Goal: Information Seeking & Learning: Learn about a topic

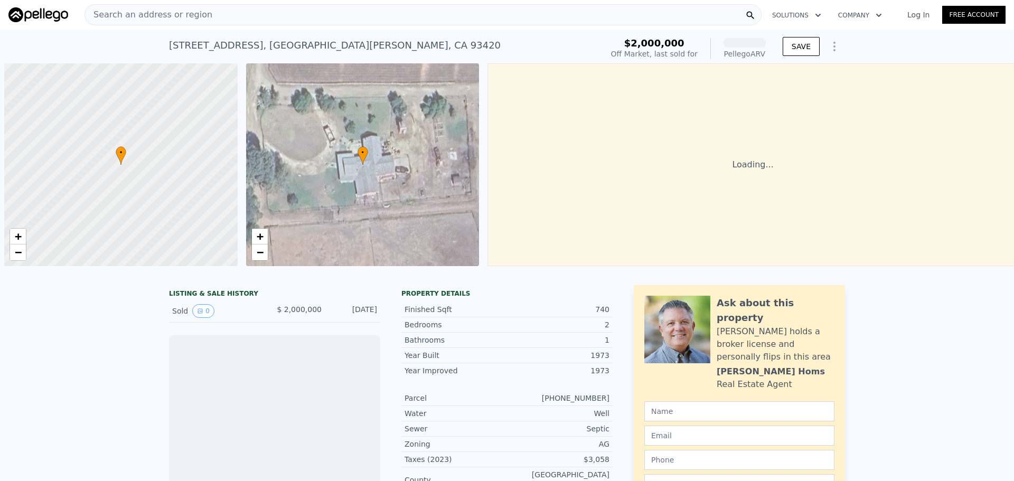
scroll to position [0, 4]
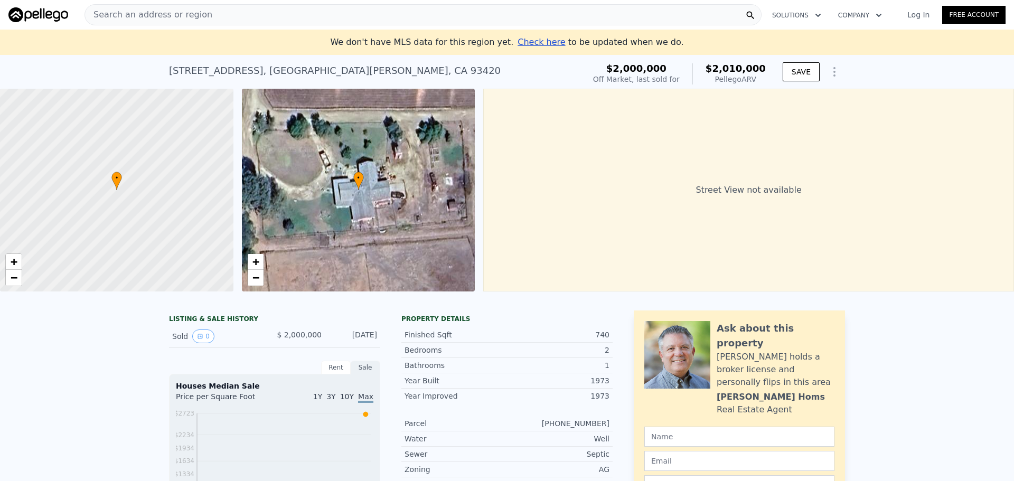
click at [185, 219] on div at bounding box center [117, 190] width 280 height 243
click at [13, 283] on span "−" at bounding box center [14, 277] width 7 height 13
click at [13, 280] on span "−" at bounding box center [14, 277] width 7 height 13
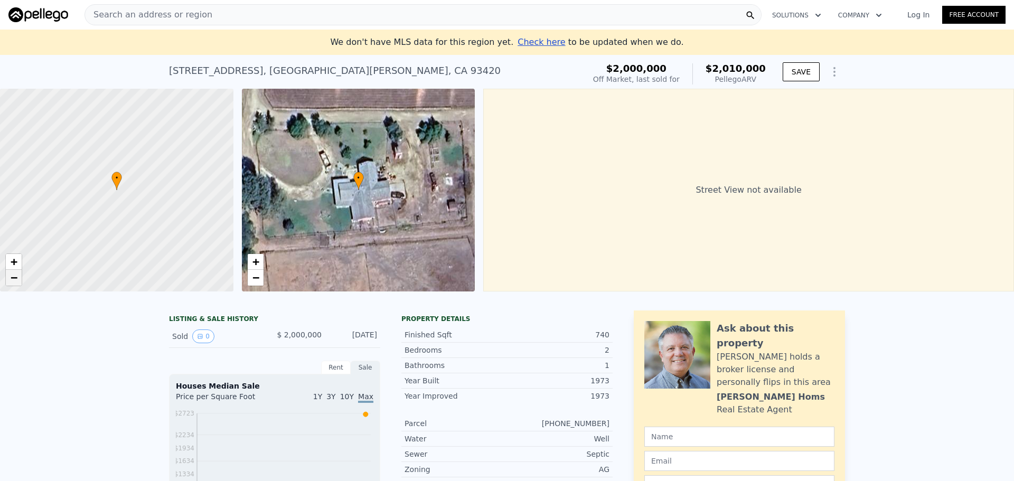
click at [13, 280] on span "−" at bounding box center [14, 277] width 7 height 13
click at [12, 264] on span "+" at bounding box center [14, 261] width 7 height 13
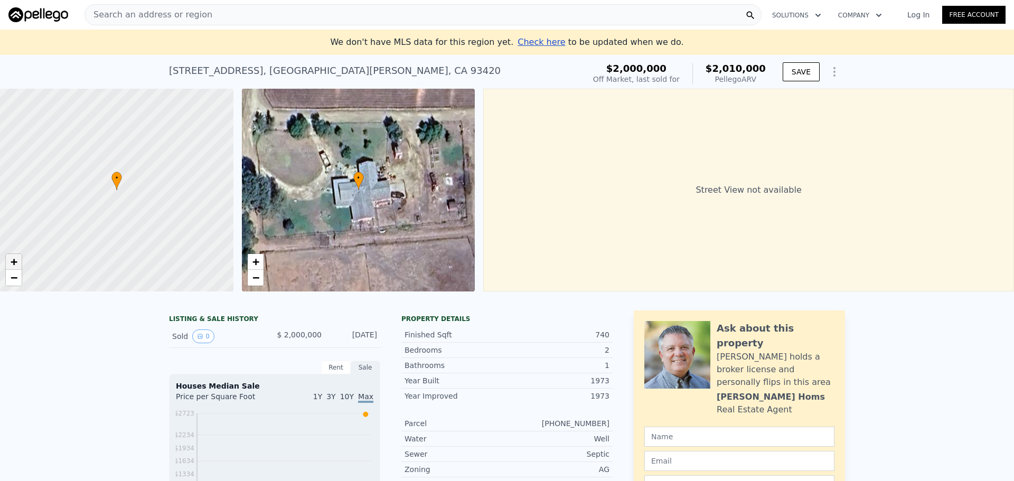
click at [12, 262] on span "+" at bounding box center [14, 261] width 7 height 13
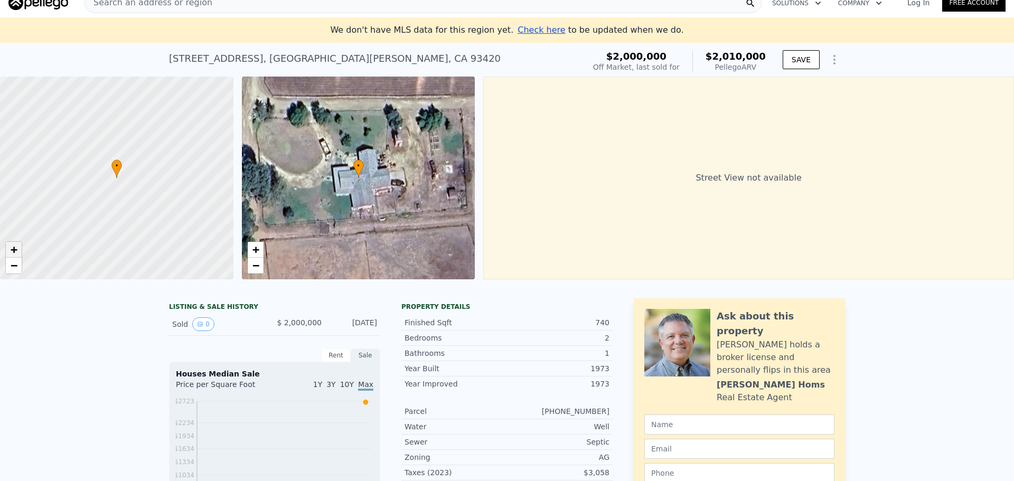
scroll to position [0, 0]
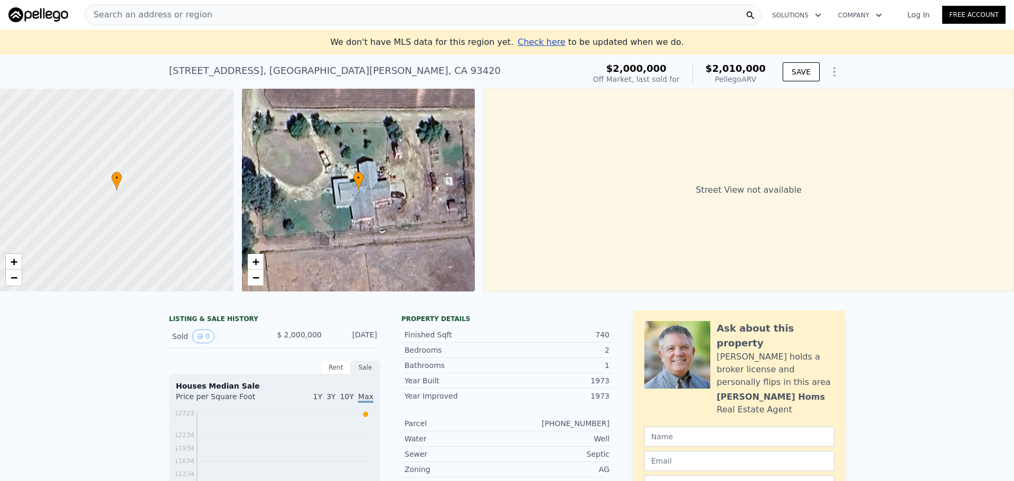
click at [406, 12] on div "Search an address or region" at bounding box center [423, 14] width 677 height 21
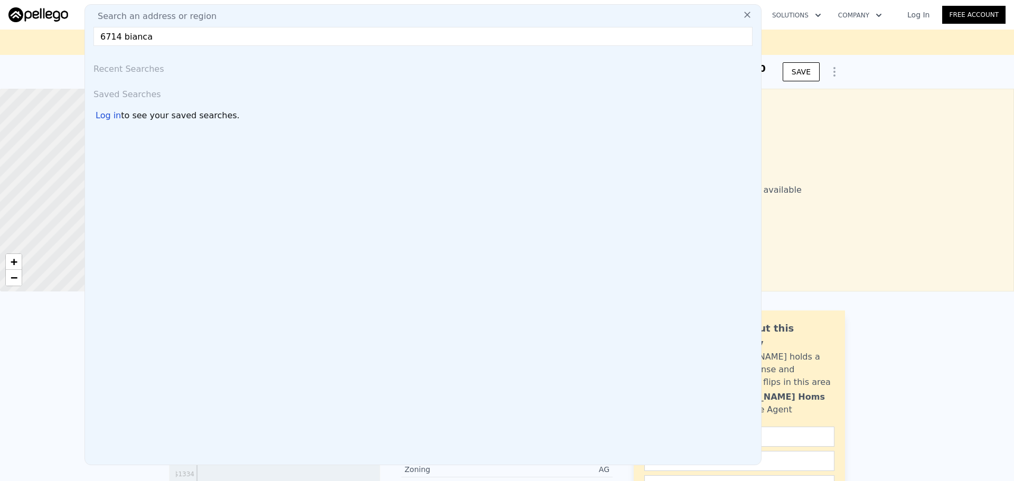
click at [171, 38] on input "6714 bianca" at bounding box center [422, 36] width 659 height 19
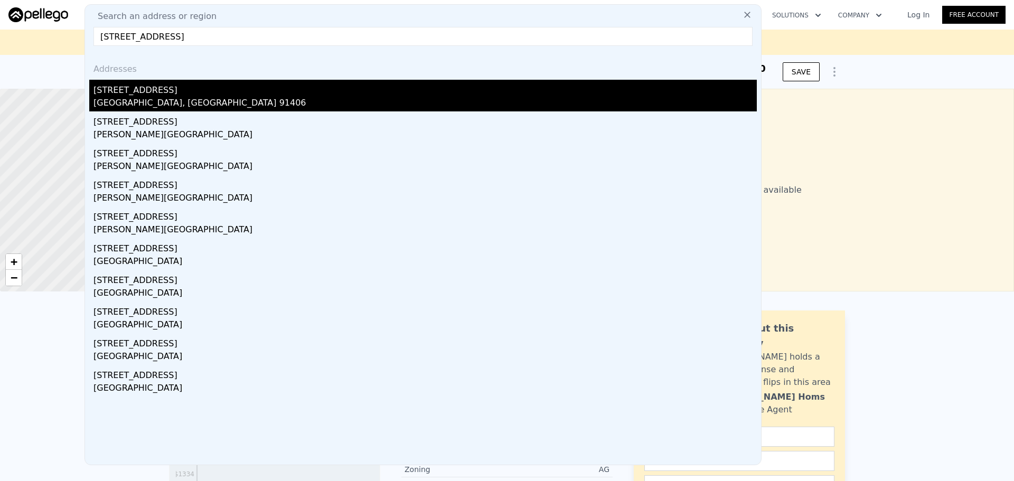
type input "[STREET_ADDRESS]"
click at [161, 92] on div "[STREET_ADDRESS]" at bounding box center [424, 88] width 663 height 17
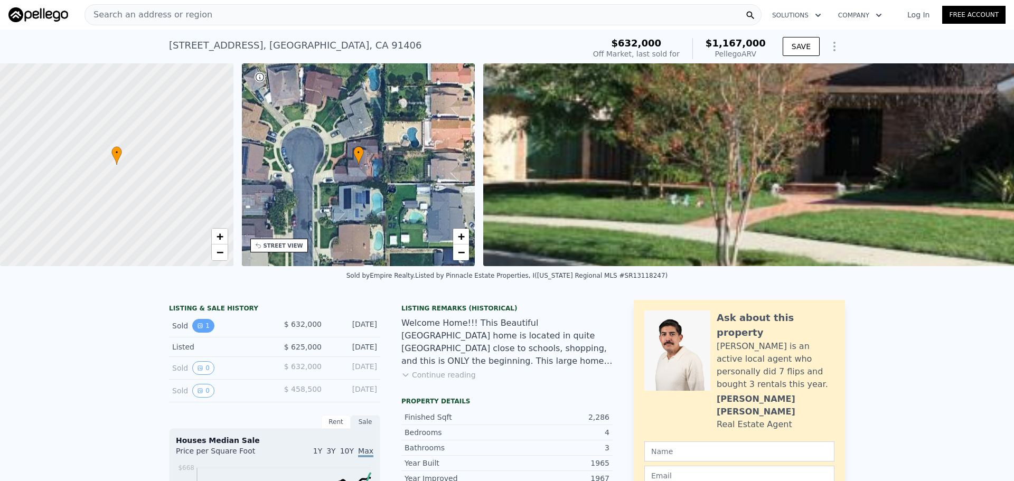
click at [203, 332] on button "1" at bounding box center [203, 326] width 22 height 14
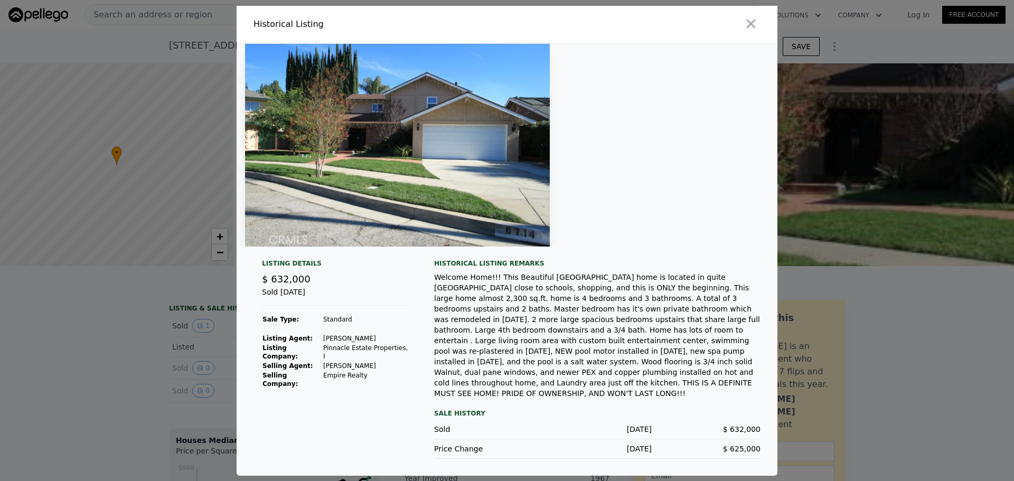
click at [132, 339] on div at bounding box center [507, 240] width 1014 height 481
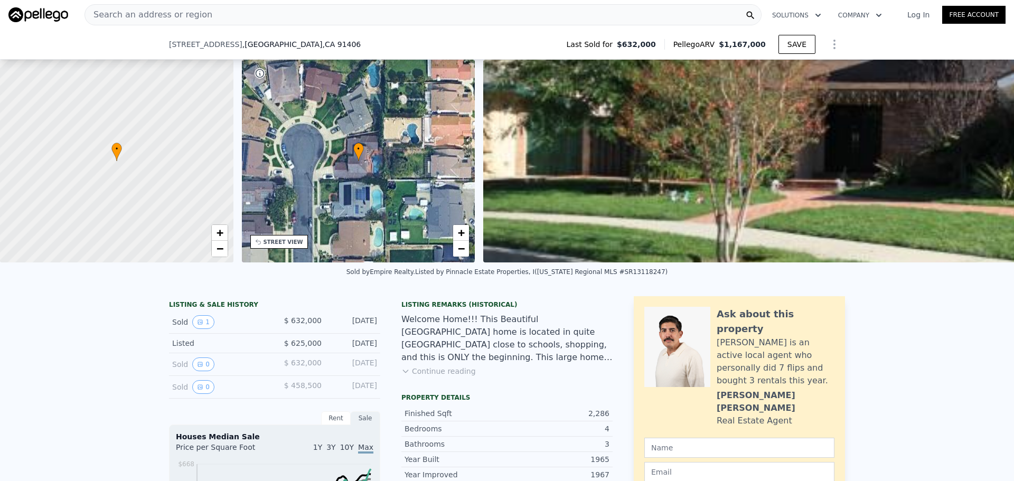
scroll to position [260, 0]
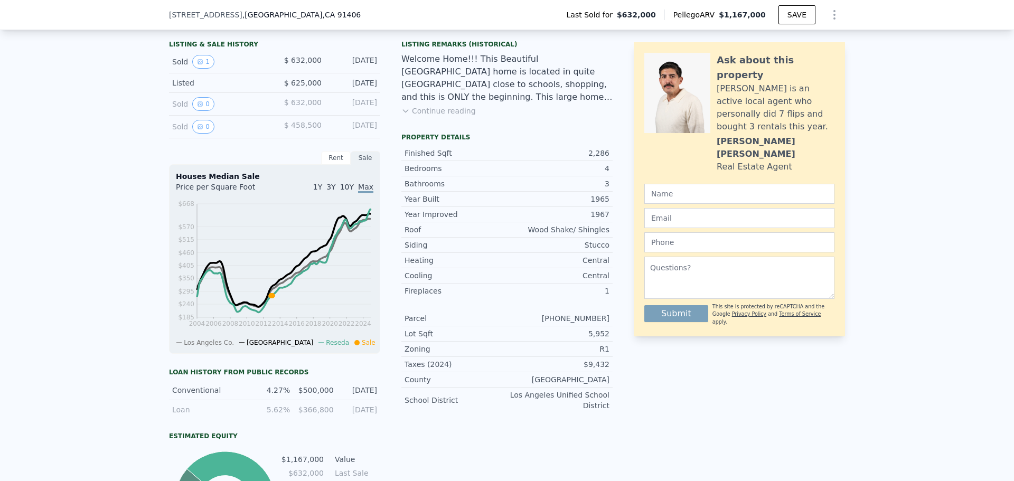
click at [426, 116] on button "Continue reading" at bounding box center [438, 111] width 74 height 11
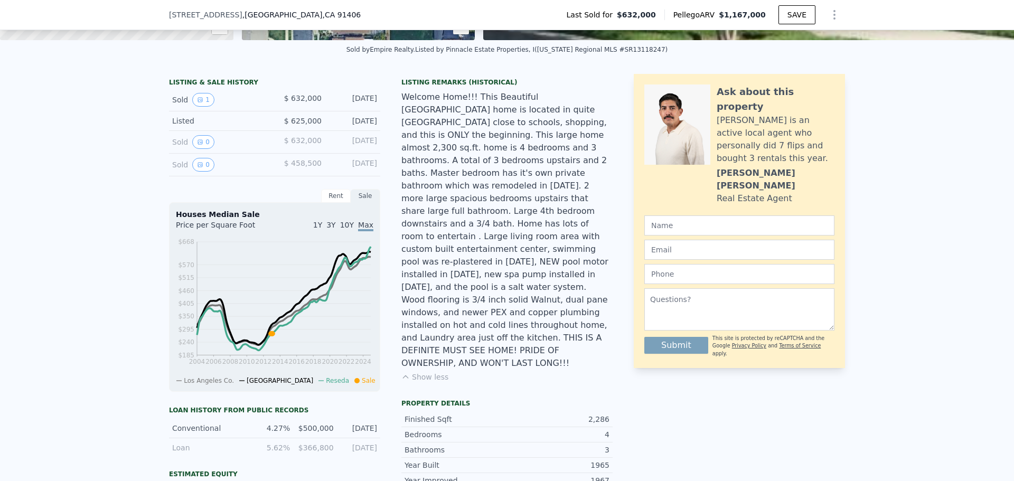
scroll to position [155, 0]
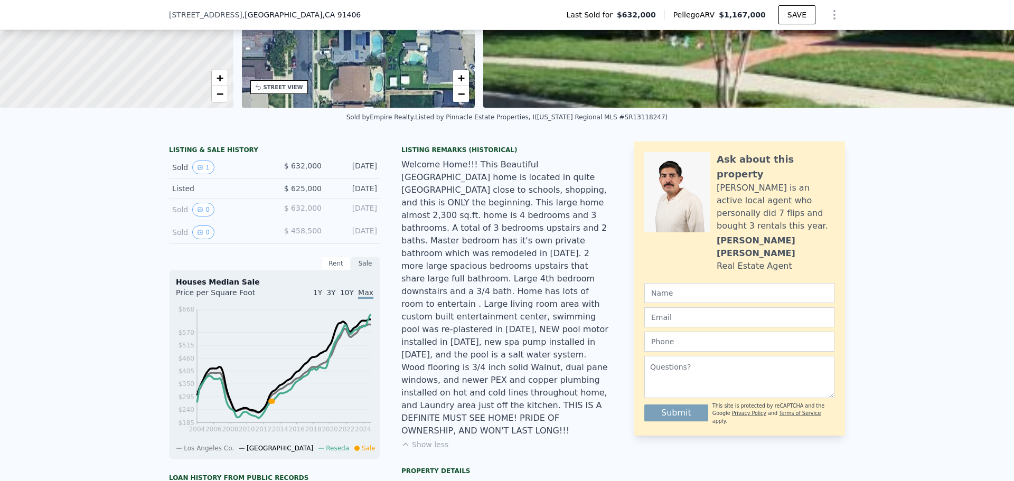
type input "$ 2,010,000"
type input "4"
type input "-$ 205,061"
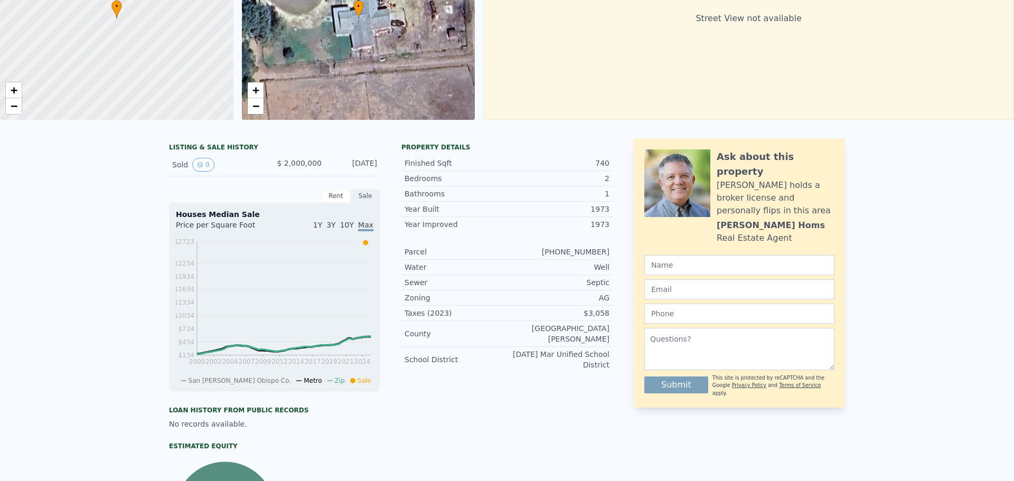
scroll to position [12, 0]
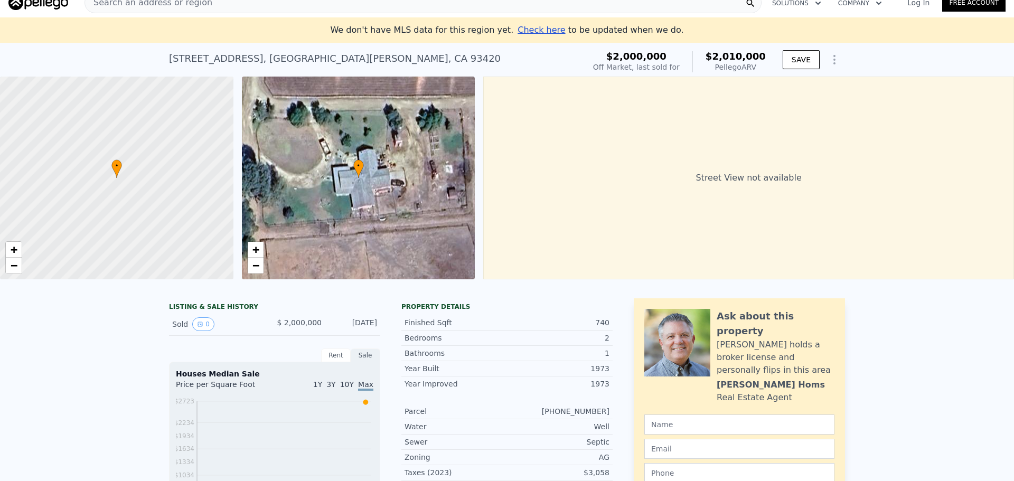
click at [251, 8] on div "Search an address or region" at bounding box center [423, 2] width 677 height 21
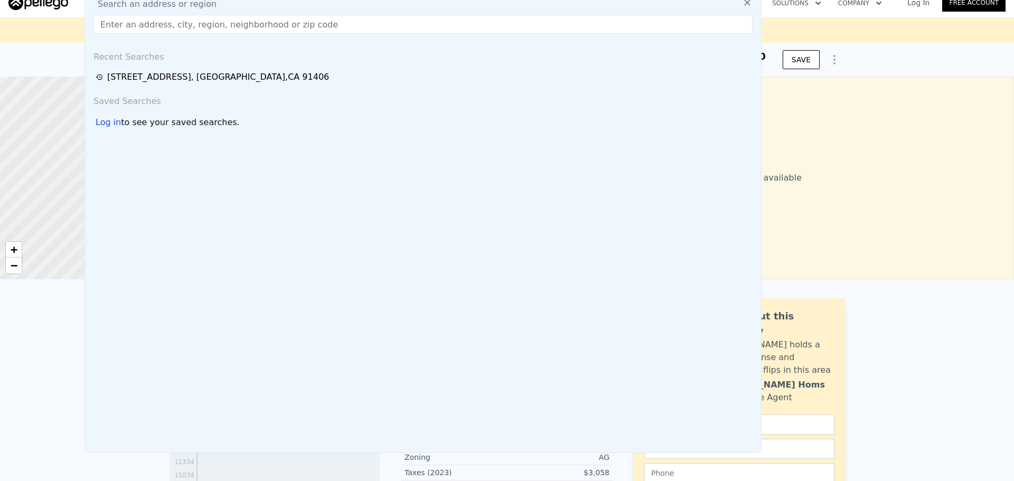
drag, startPoint x: 250, startPoint y: 7, endPoint x: 154, endPoint y: 7, distance: 96.7
click at [153, 7] on span "Search an address or region" at bounding box center [152, 4] width 127 height 13
click at [153, 24] on input "text" at bounding box center [422, 24] width 659 height 19
paste input "[STREET_ADDRESS]"
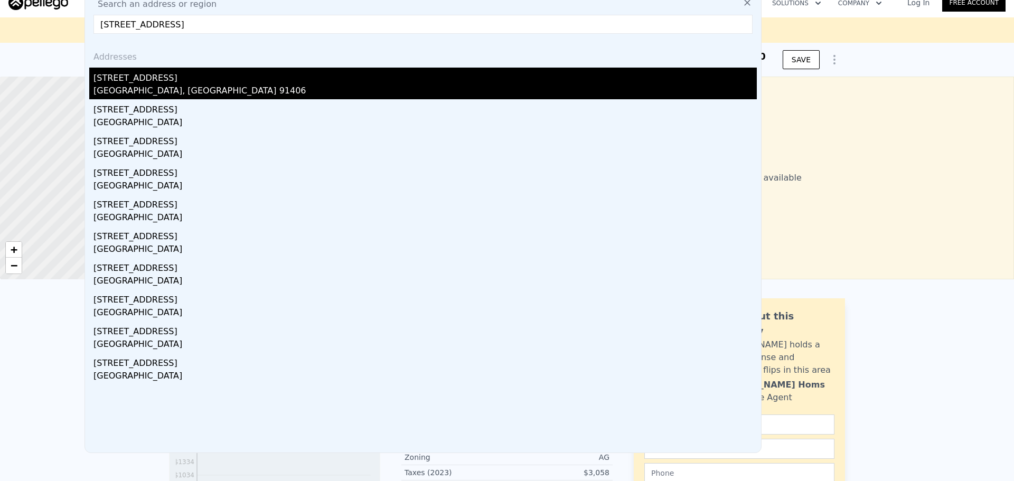
type input "[STREET_ADDRESS]"
click at [307, 82] on div "[STREET_ADDRESS]" at bounding box center [424, 76] width 663 height 17
type input "$ 1,167,000"
type input "7"
type input "$ 408,255"
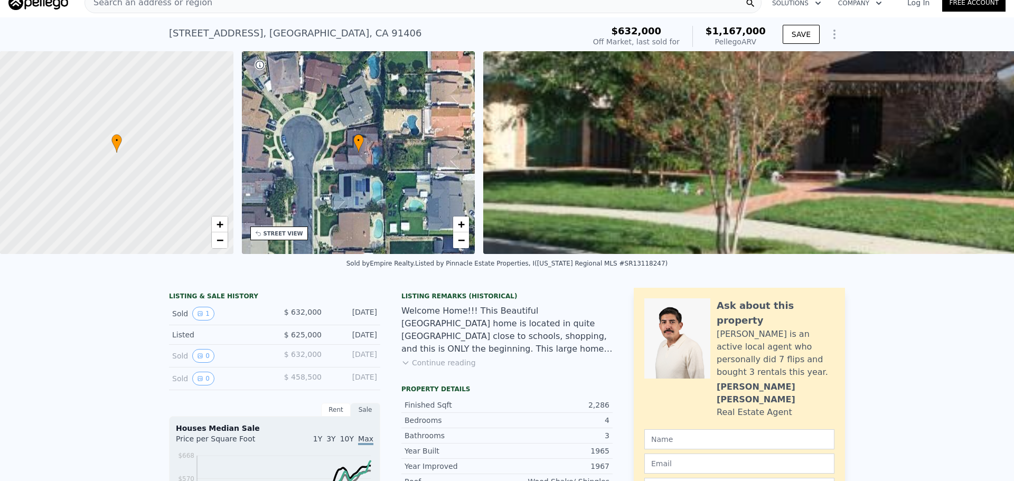
click at [423, 381] on div "Listing Remarks (Historical) Welcome Home!!! This Beautiful [GEOGRAPHIC_DATA] h…" at bounding box center [506, 336] width 211 height 89
click at [429, 368] on button "Continue reading" at bounding box center [438, 363] width 74 height 11
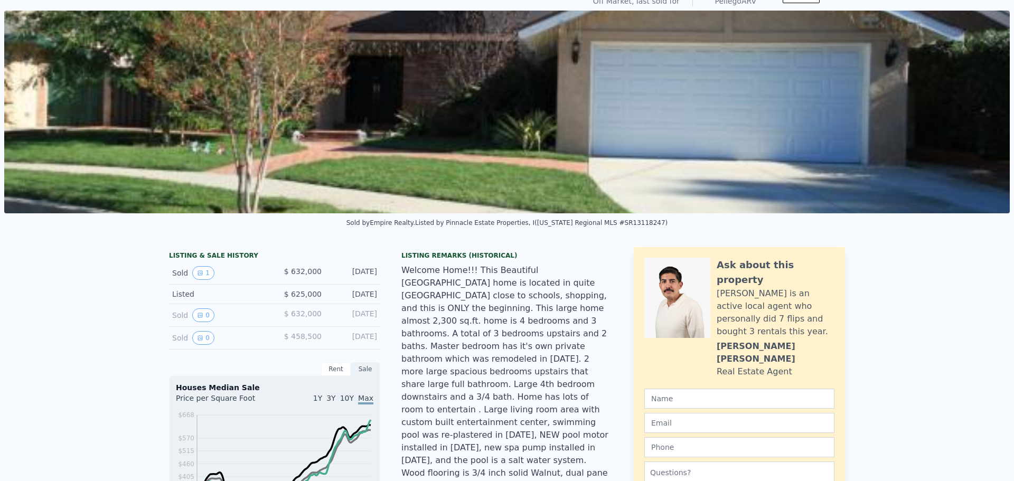
scroll to position [4, 0]
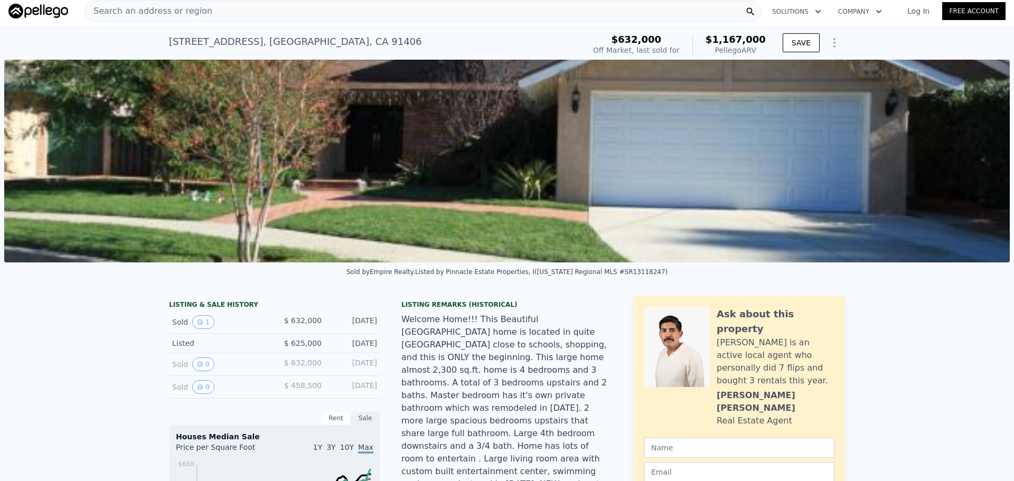
click at [236, 2] on div "Search an address or region" at bounding box center [423, 11] width 677 height 21
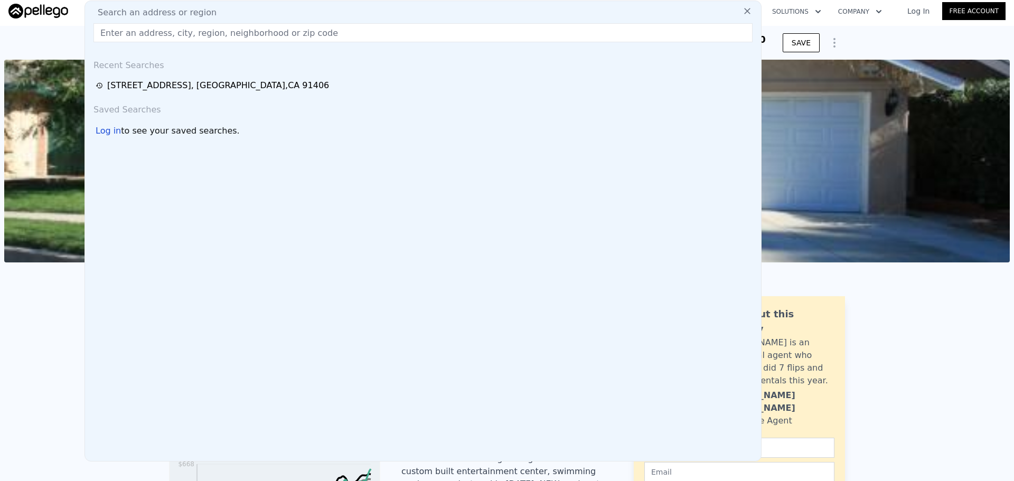
click at [233, 7] on div "Search an address or region" at bounding box center [423, 12] width 668 height 13
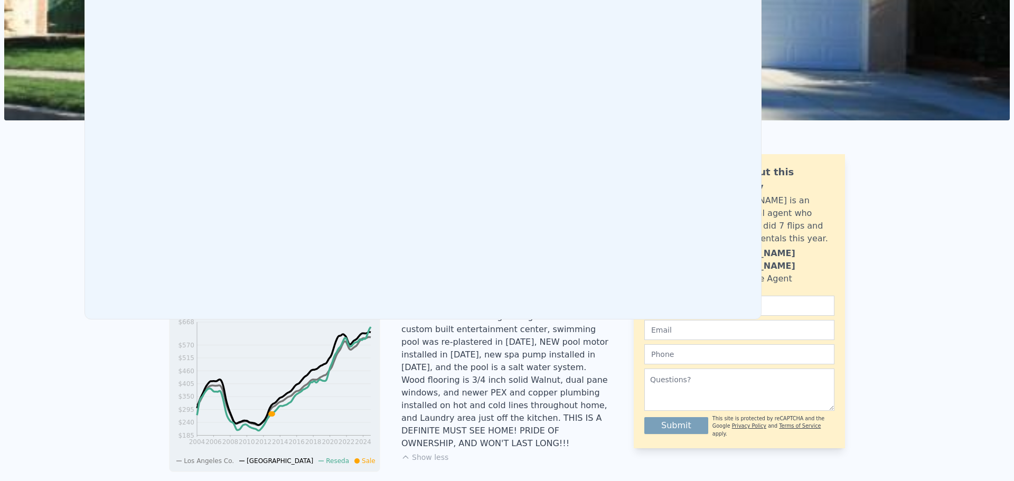
scroll to position [0, 0]
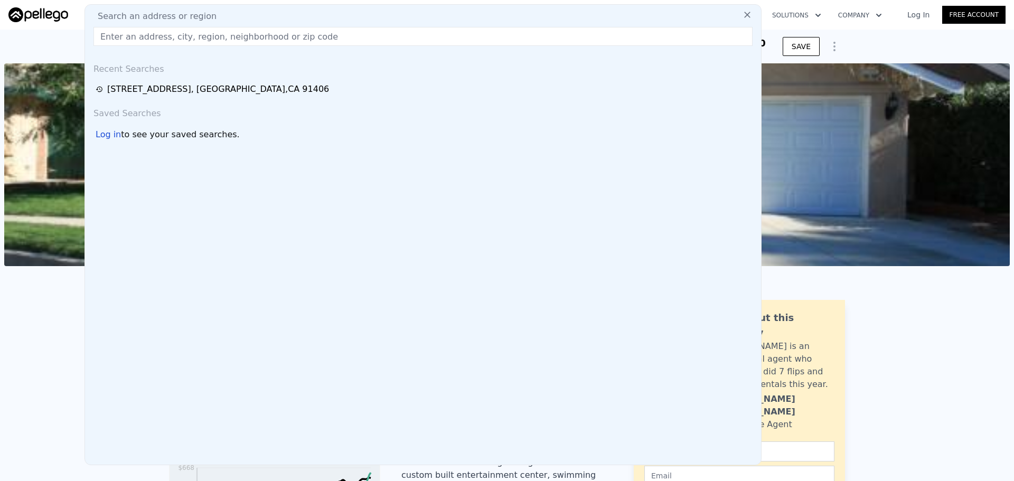
click at [205, 37] on input "text" at bounding box center [422, 36] width 659 height 19
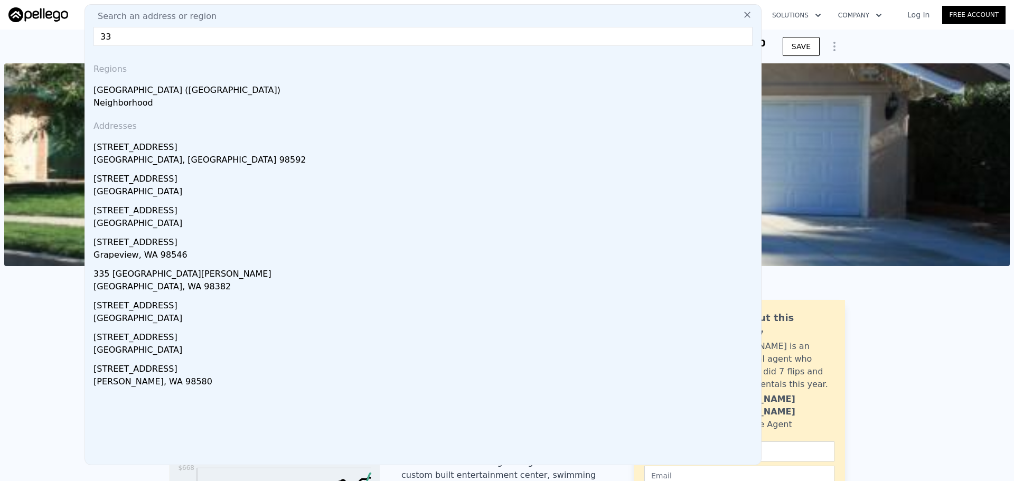
type input "3"
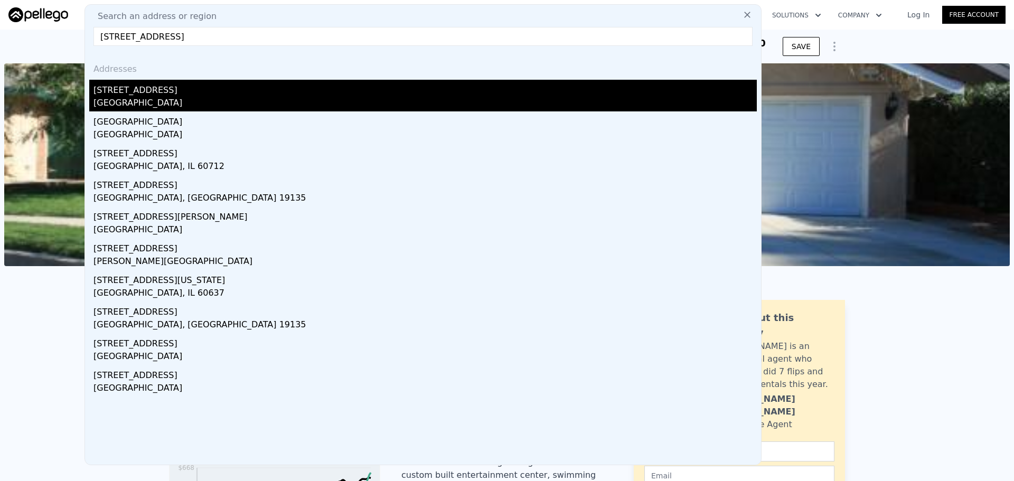
type input "[STREET_ADDRESS]"
click at [192, 100] on div "[GEOGRAPHIC_DATA]" at bounding box center [424, 104] width 663 height 15
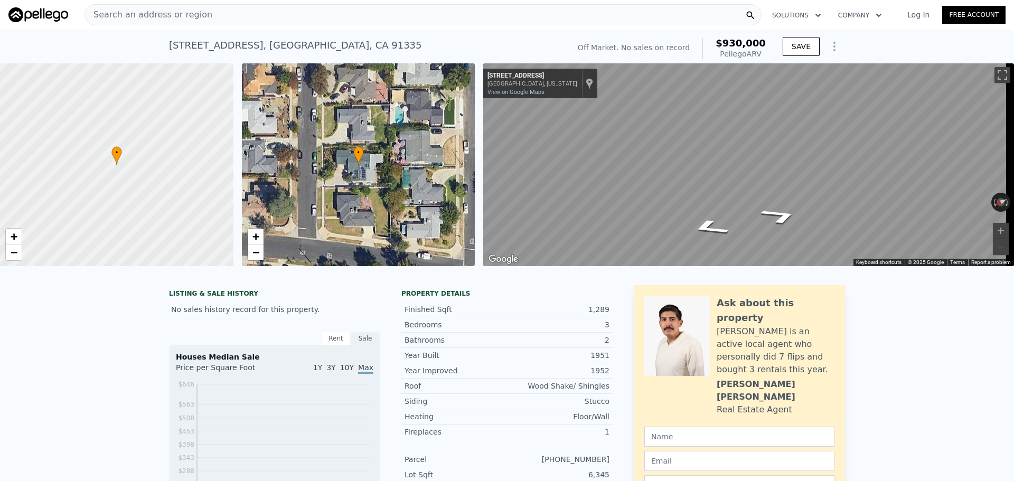
scroll to position [0, 4]
click at [214, 15] on div "Search an address or region" at bounding box center [423, 14] width 677 height 21
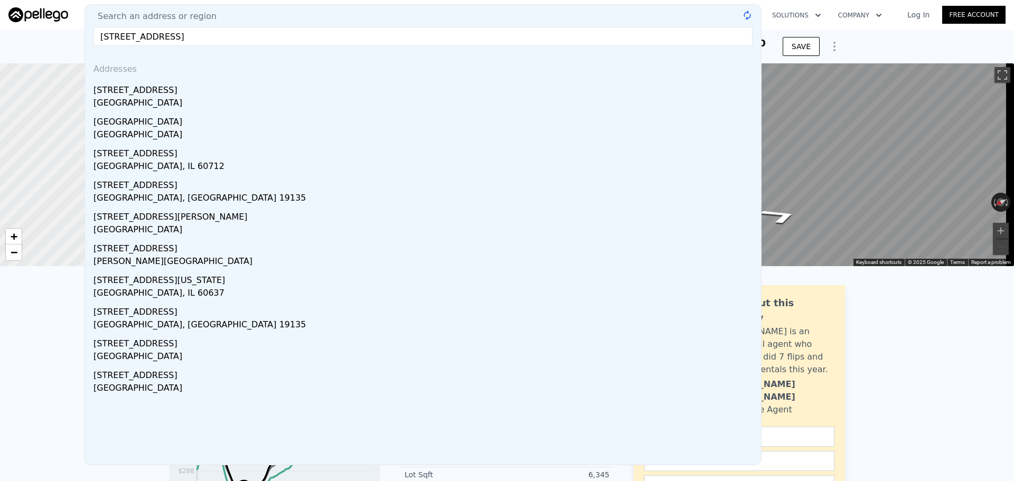
type input "[STREET_ADDRESS] re"
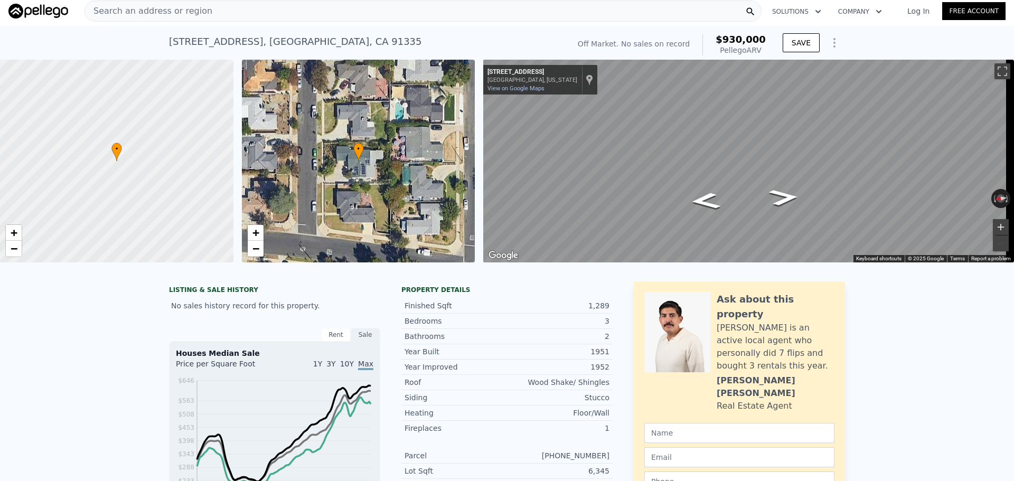
scroll to position [0, 0]
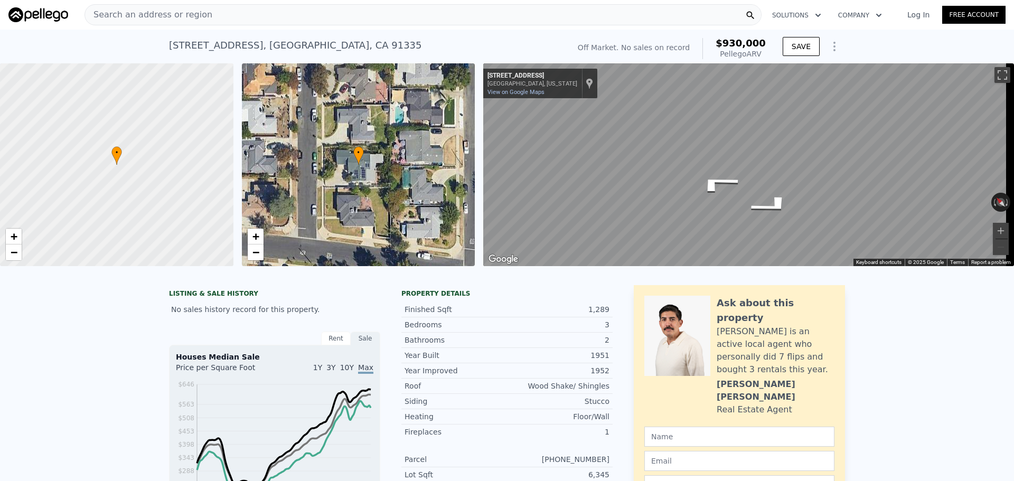
click at [519, 87] on div "[GEOGRAPHIC_DATA], [US_STATE]" at bounding box center [533, 83] width 90 height 7
click at [498, 88] on div "[STREET_ADDRESS][GEOGRAPHIC_DATA][US_STATE][STREET_ADDRESS] View on Google Maps…" at bounding box center [540, 84] width 114 height 30
click at [499, 90] on link "View on Google Maps" at bounding box center [516, 92] width 57 height 7
